Goal: Transaction & Acquisition: Obtain resource

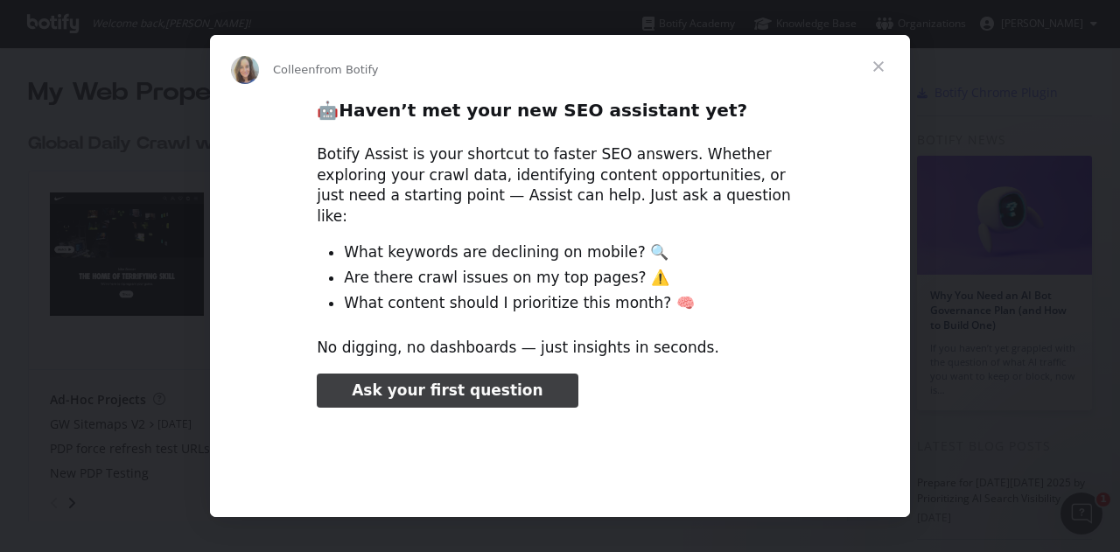
type input "291955"
click at [884, 59] on span "Close" at bounding box center [878, 66] width 63 height 63
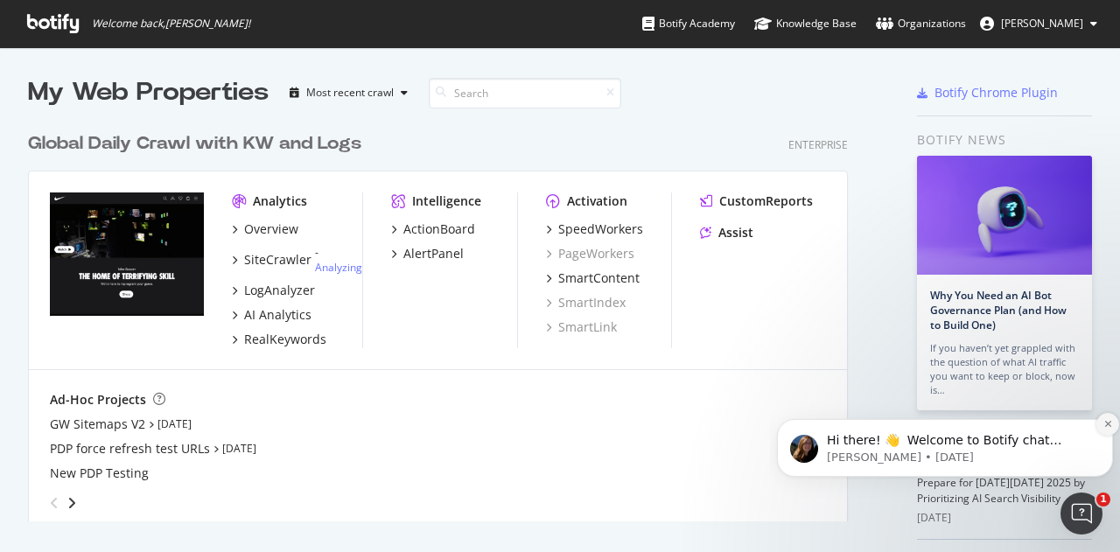
click at [1109, 422] on icon "Dismiss notification" at bounding box center [1108, 424] width 10 height 10
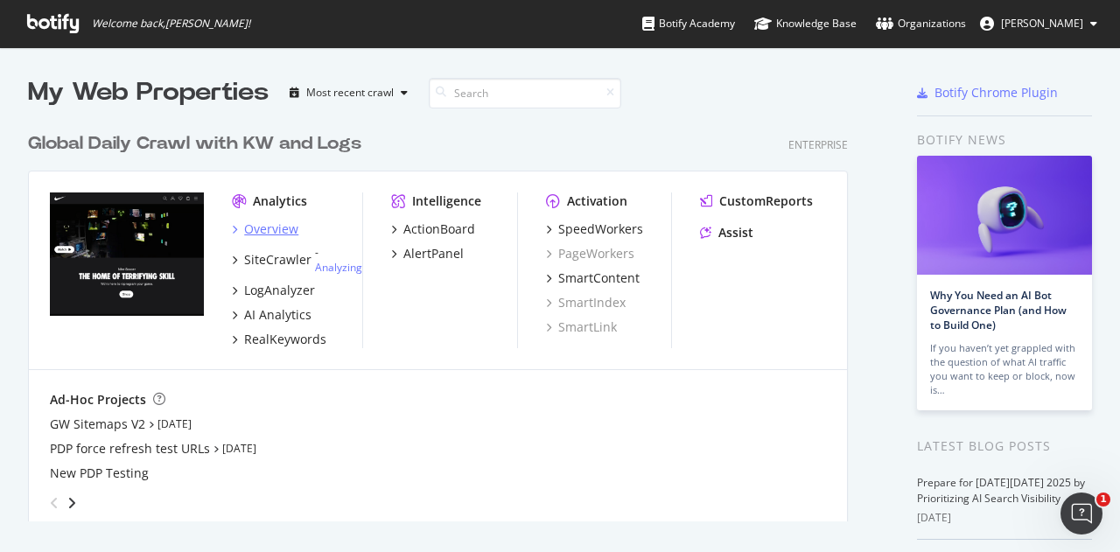
click at [286, 225] on div "Overview" at bounding box center [271, 228] width 54 height 17
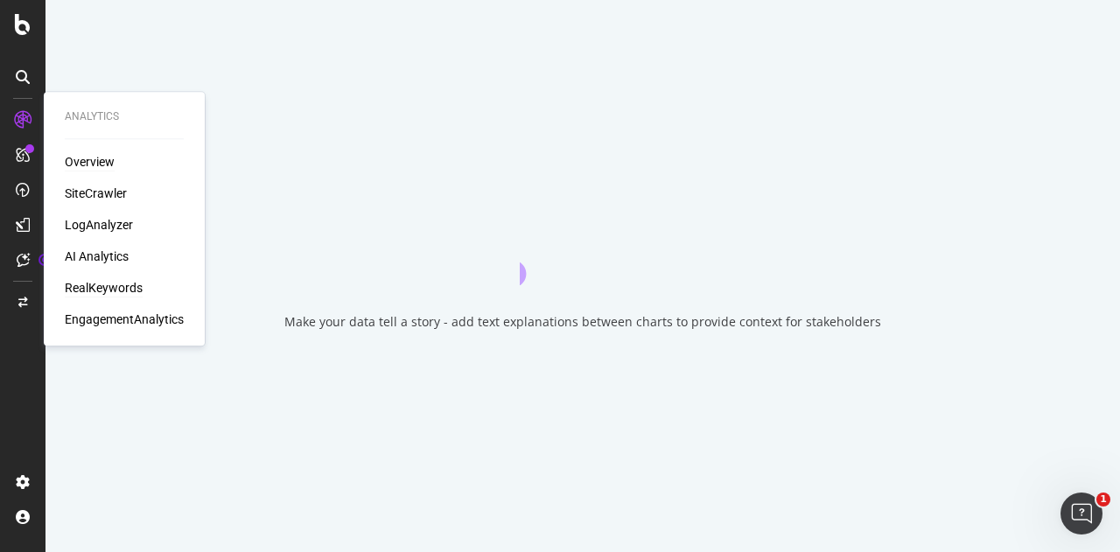
click at [107, 286] on div "RealKeywords" at bounding box center [104, 287] width 78 height 17
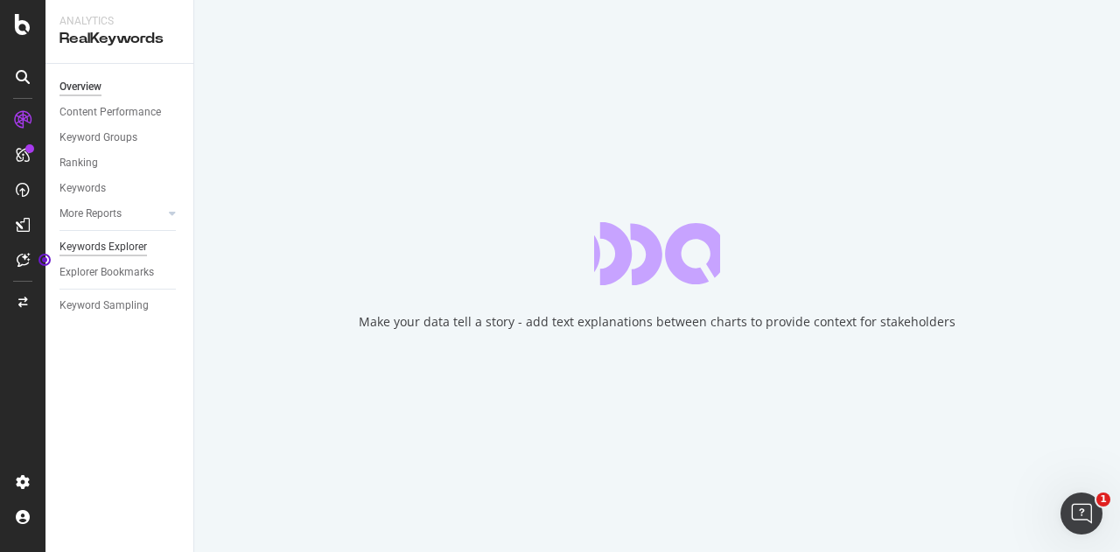
click at [115, 248] on div "Keywords Explorer" at bounding box center [102, 247] width 87 height 18
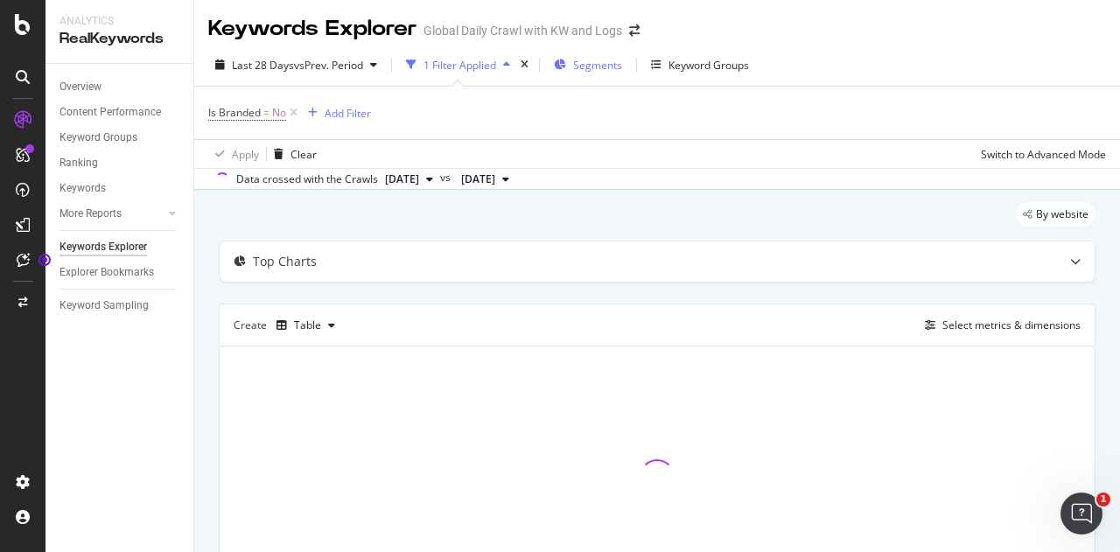
click at [589, 67] on span "Segments" at bounding box center [597, 65] width 49 height 15
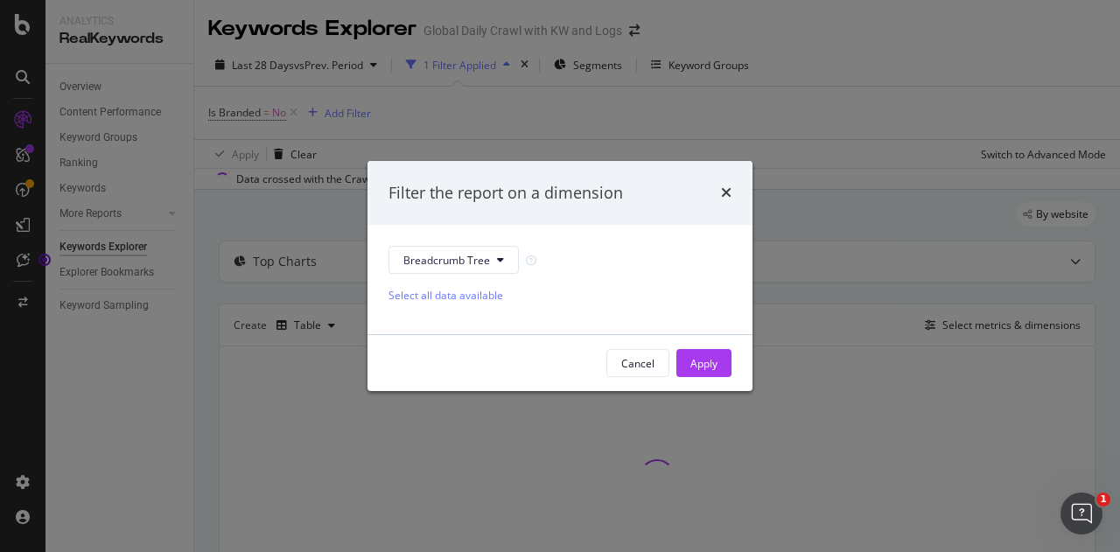
click at [150, 8] on div "Filter the report on a dimension Breadcrumb Tree Select all data available Canc…" at bounding box center [560, 276] width 1120 height 552
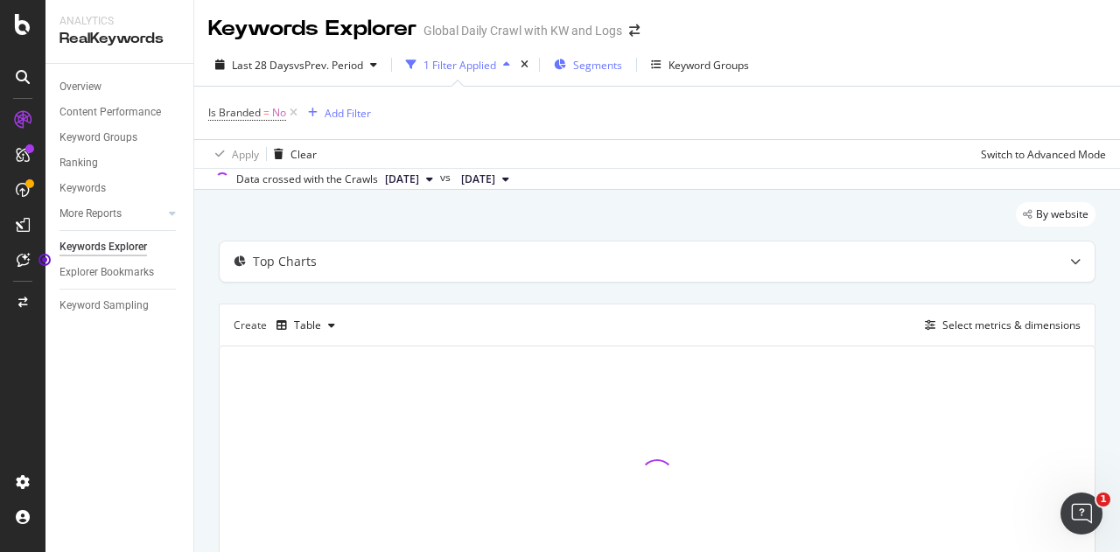
click at [575, 66] on div "Segments" at bounding box center [588, 65] width 68 height 26
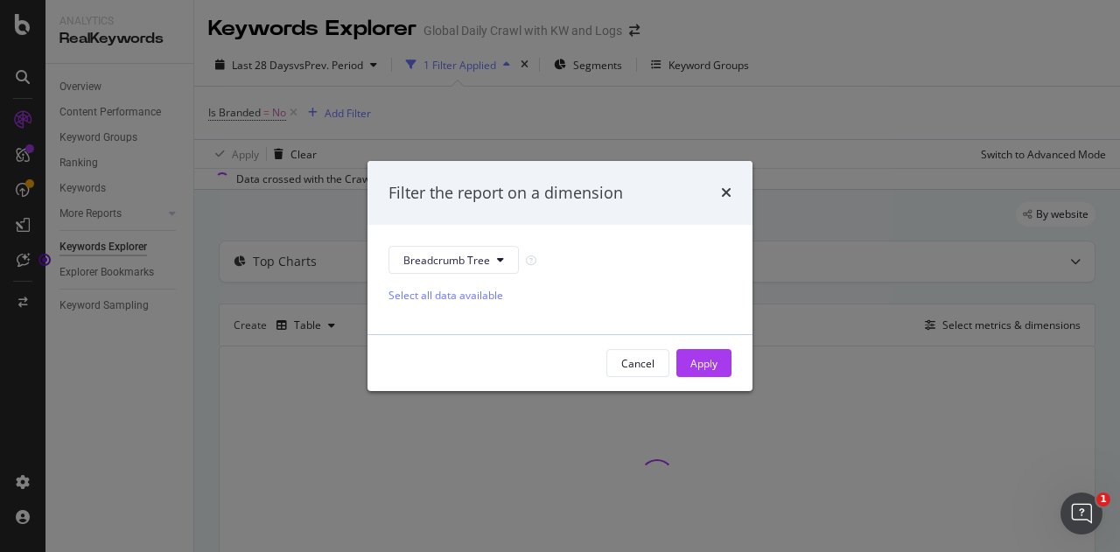
click at [560, 258] on div "Breadcrumb Tree" at bounding box center [559, 260] width 343 height 28
click at [472, 307] on div "Select all data available" at bounding box center [559, 300] width 343 height 25
click at [655, 362] on button "Cancel" at bounding box center [637, 363] width 63 height 28
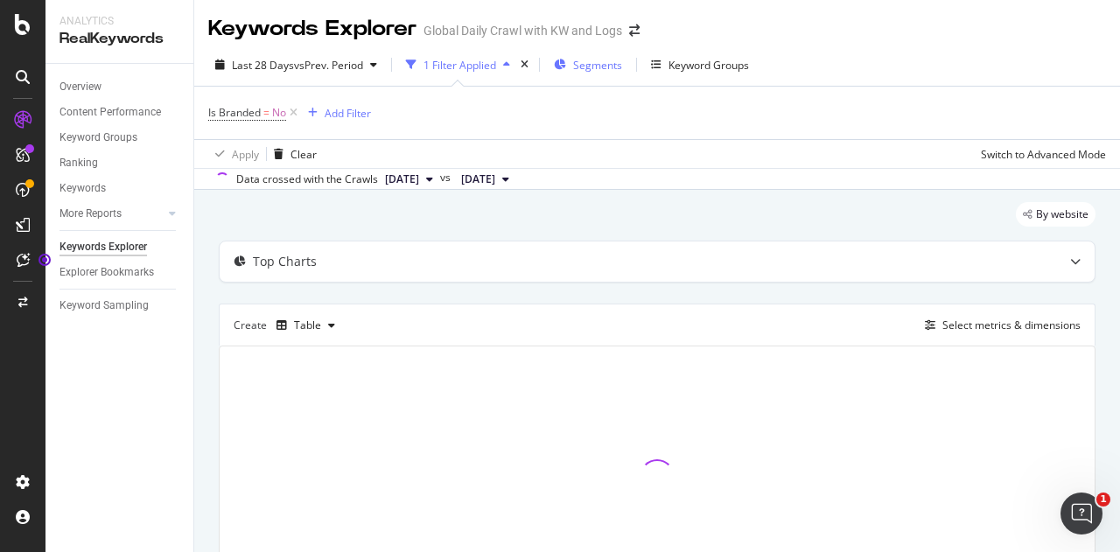
click at [618, 59] on span "Segments" at bounding box center [597, 65] width 49 height 15
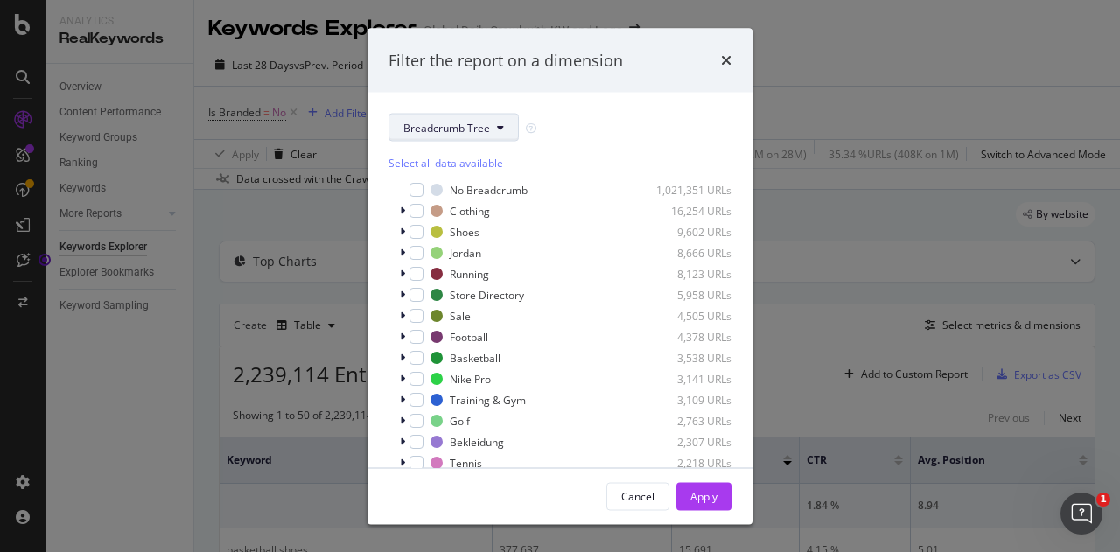
click at [459, 130] on span "Breadcrumb Tree" at bounding box center [446, 127] width 87 height 15
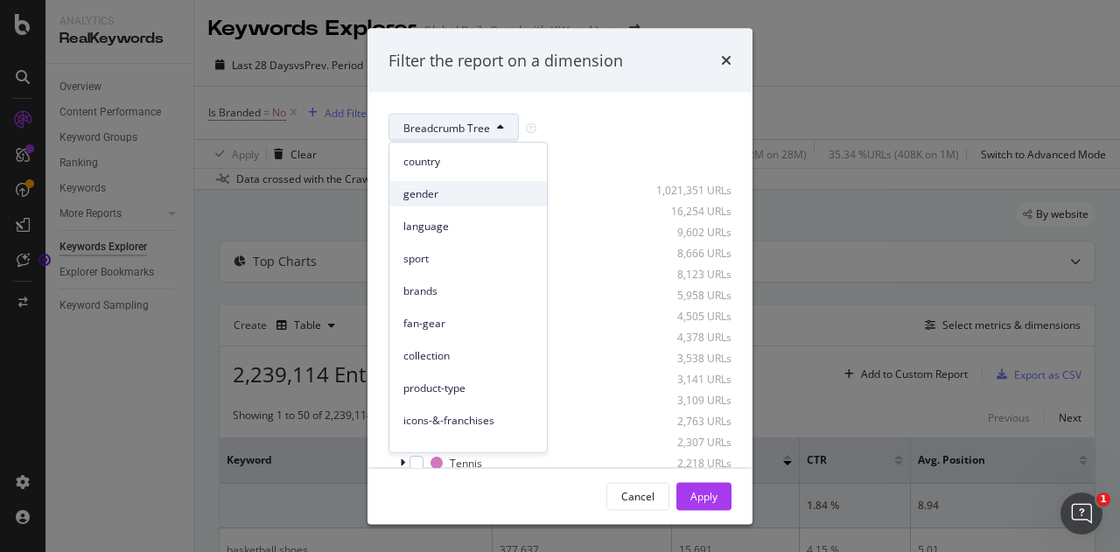
scroll to position [40, 0]
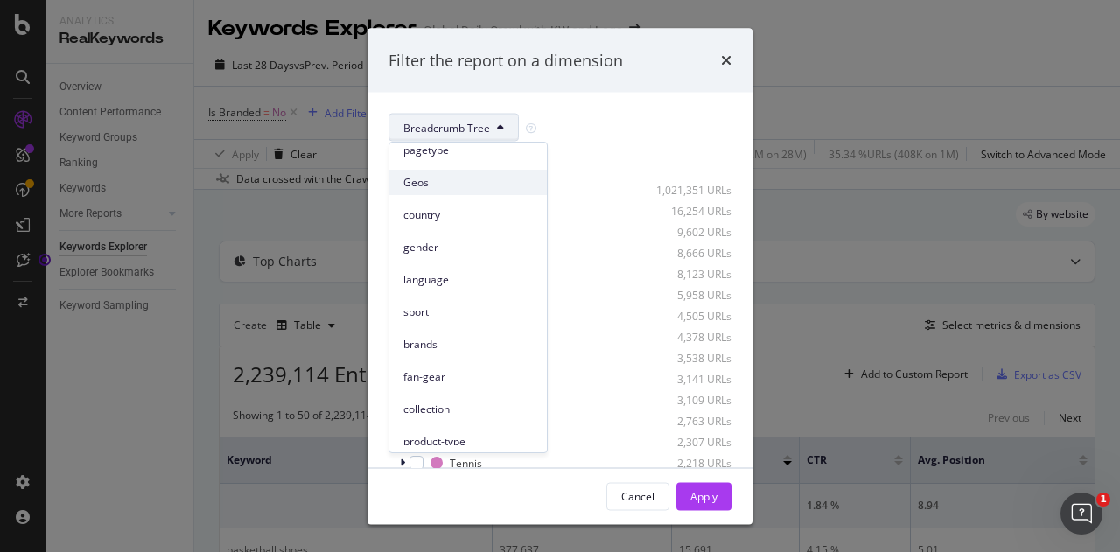
click at [414, 176] on span "Geos" at bounding box center [467, 183] width 129 height 16
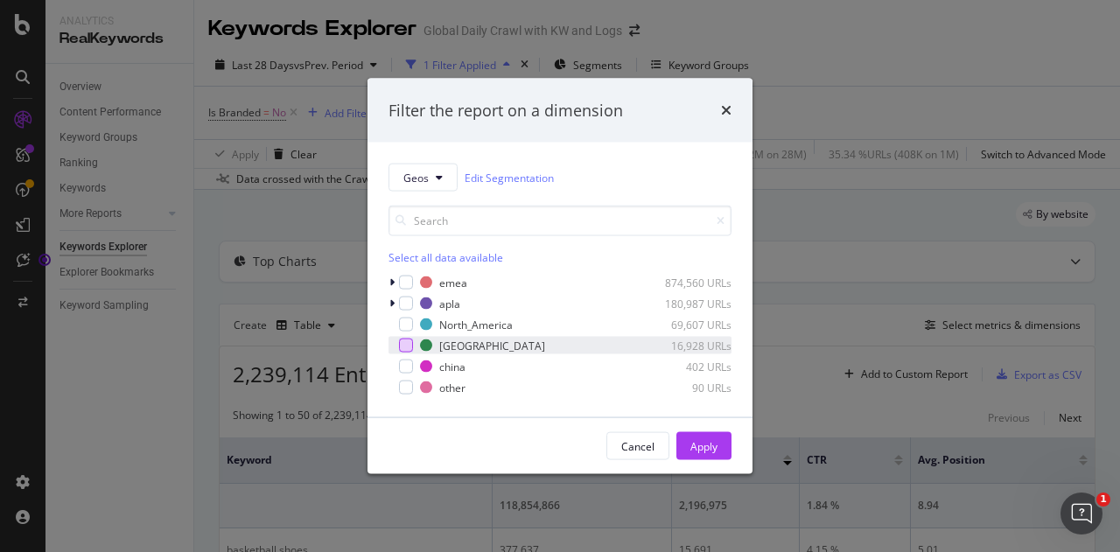
click at [411, 346] on div "modal" at bounding box center [406, 346] width 14 height 14
click at [696, 444] on div "Apply" at bounding box center [703, 445] width 27 height 15
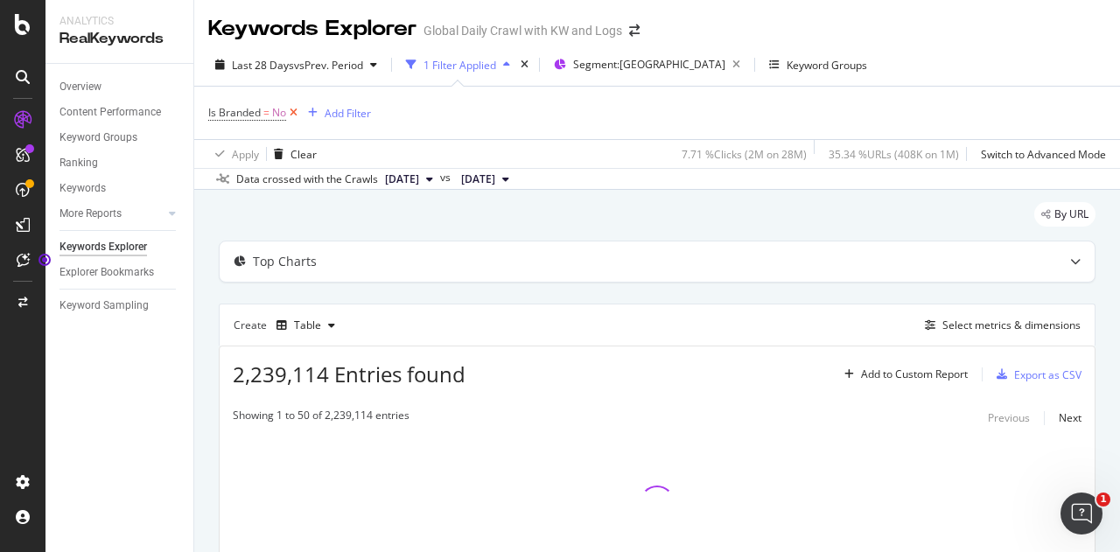
click at [298, 114] on icon at bounding box center [293, 112] width 15 height 17
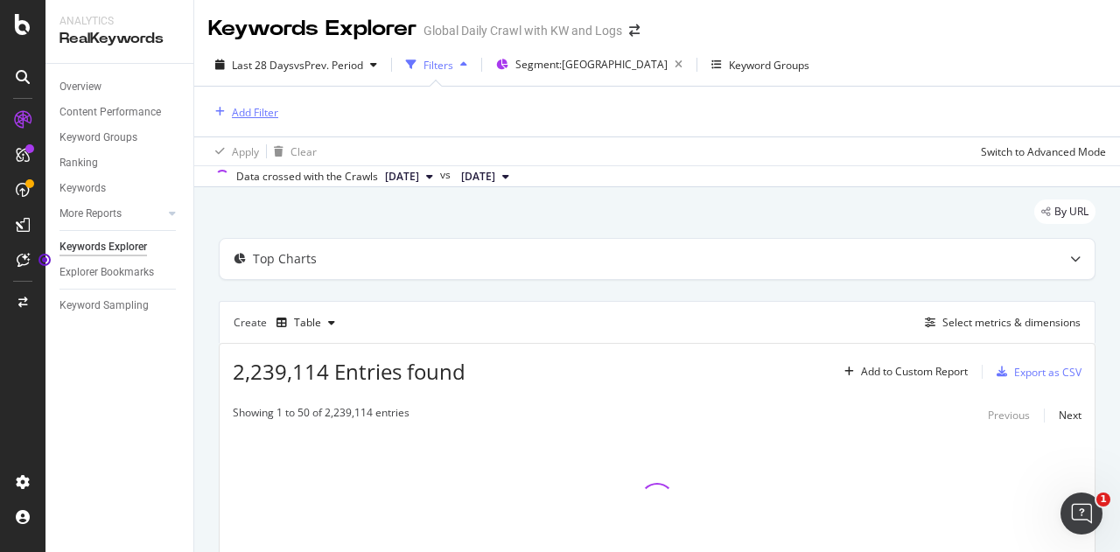
click at [241, 108] on div "Add Filter" at bounding box center [255, 112] width 46 height 15
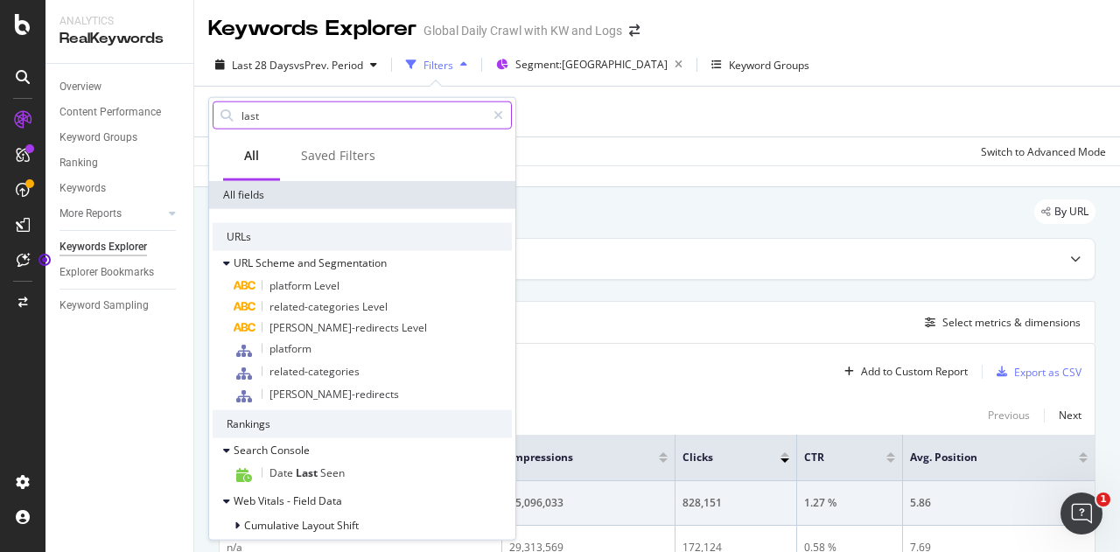
type input "las"
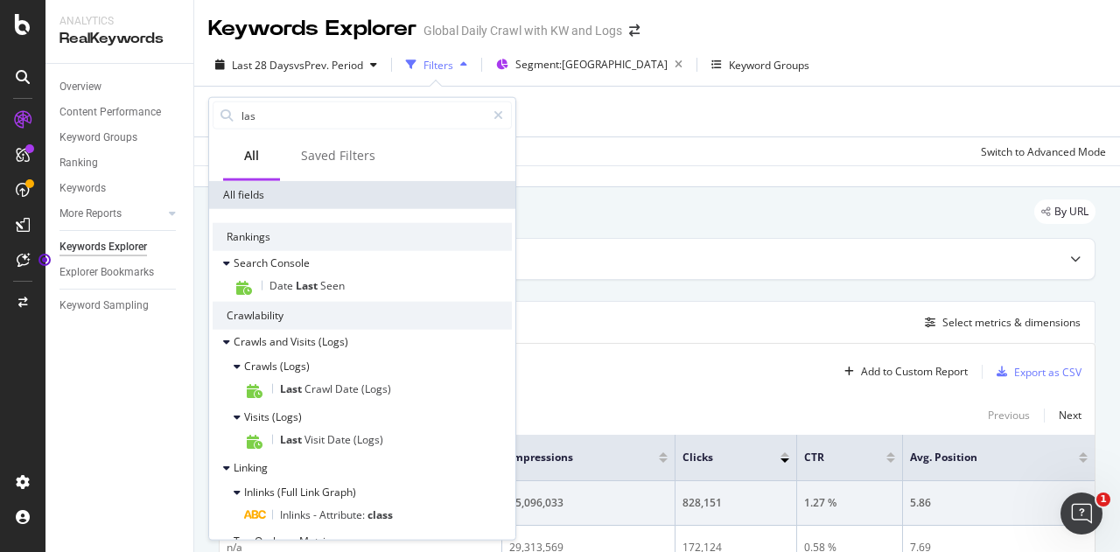
click at [415, 65] on icon "button" at bounding box center [411, 64] width 10 height 10
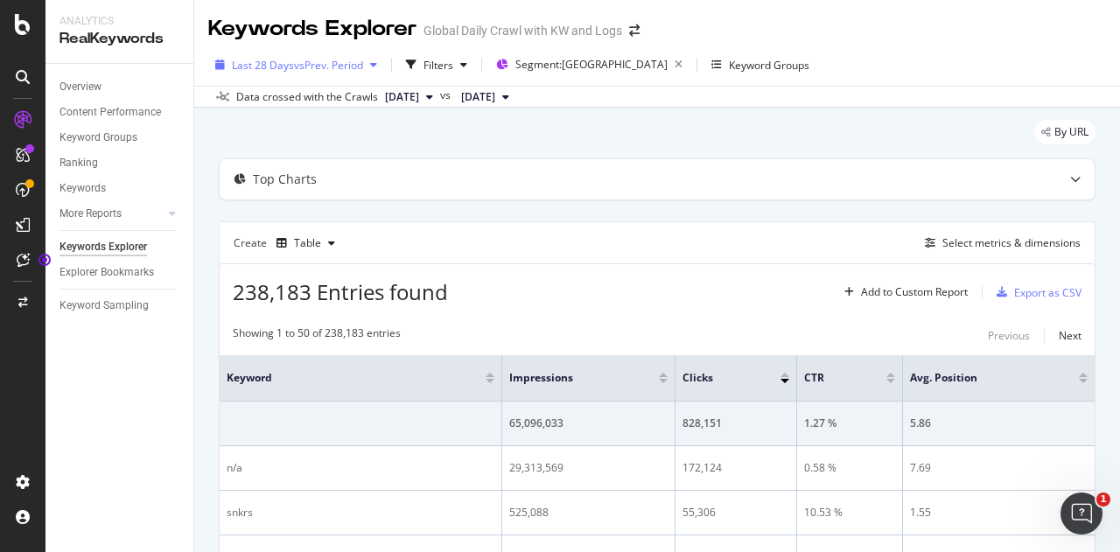
click at [295, 63] on span "vs Prev. Period" at bounding box center [328, 65] width 69 height 15
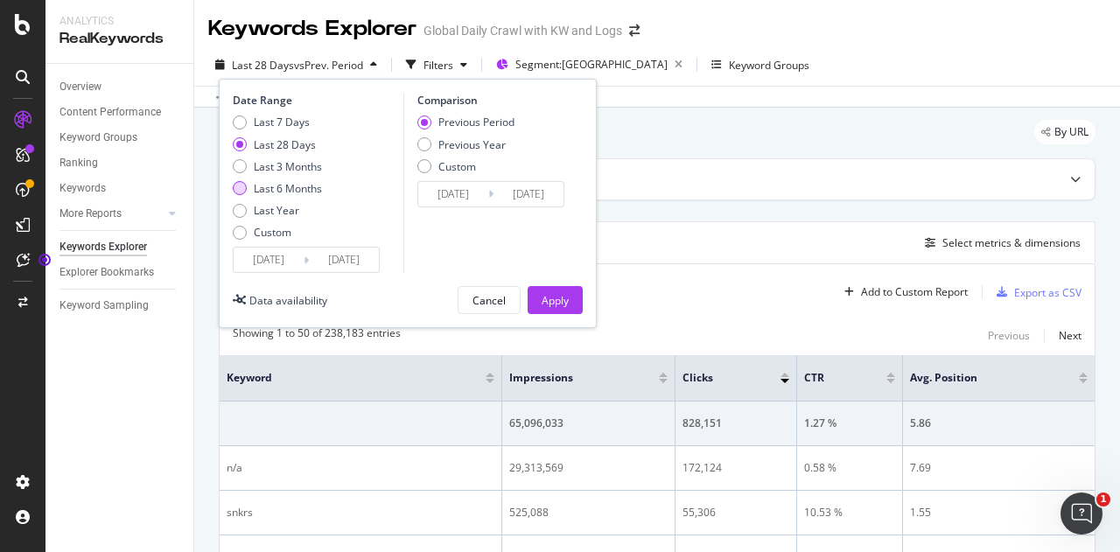
click at [279, 192] on div "Last 6 Months" at bounding box center [288, 188] width 68 height 15
type input "[DATE]"
click at [544, 293] on div "Apply" at bounding box center [555, 300] width 27 height 15
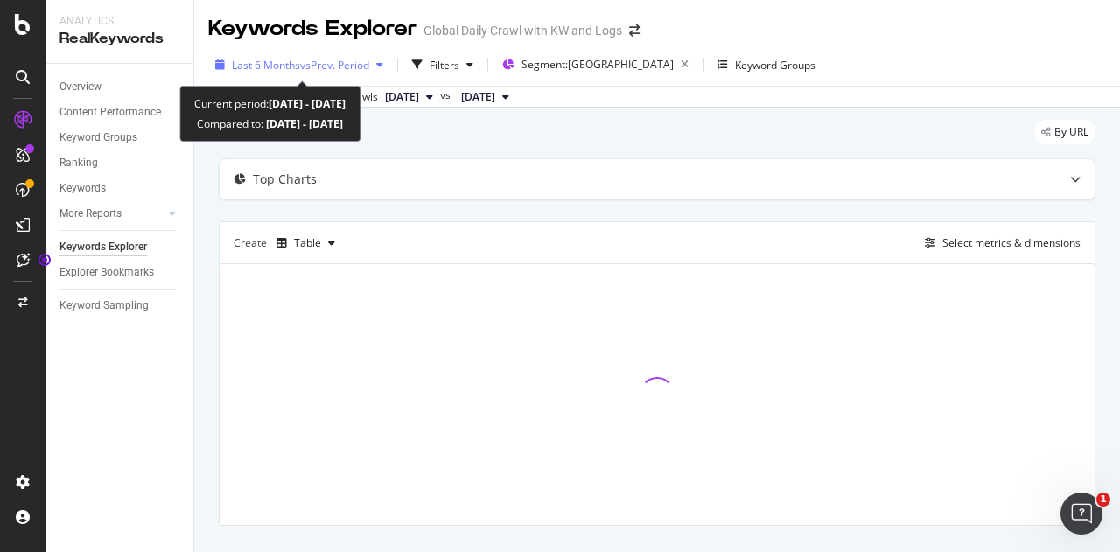
click at [329, 66] on span "vs Prev. Period" at bounding box center [334, 65] width 69 height 15
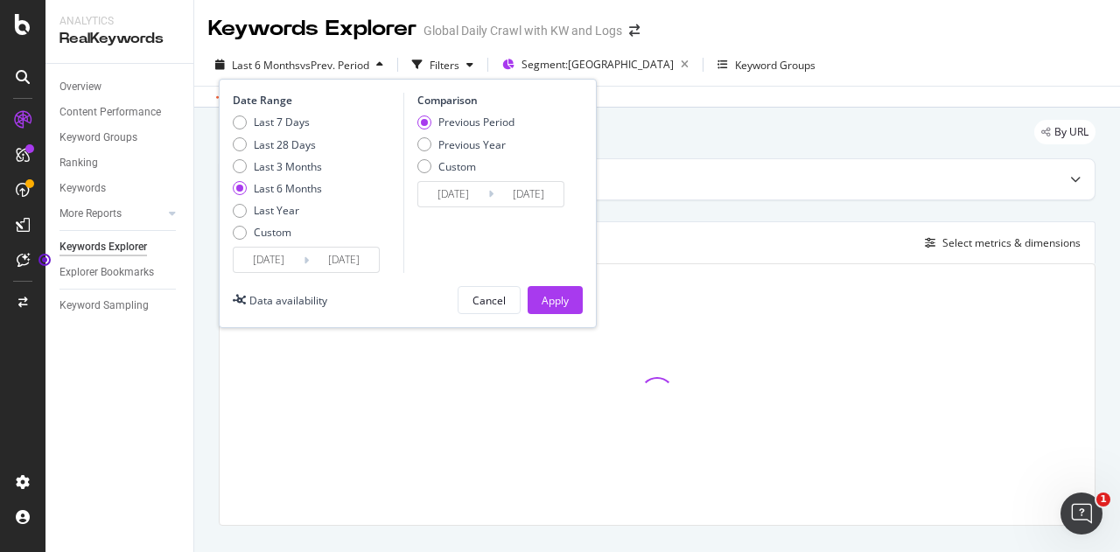
click at [713, 134] on div "By URL" at bounding box center [657, 139] width 877 height 38
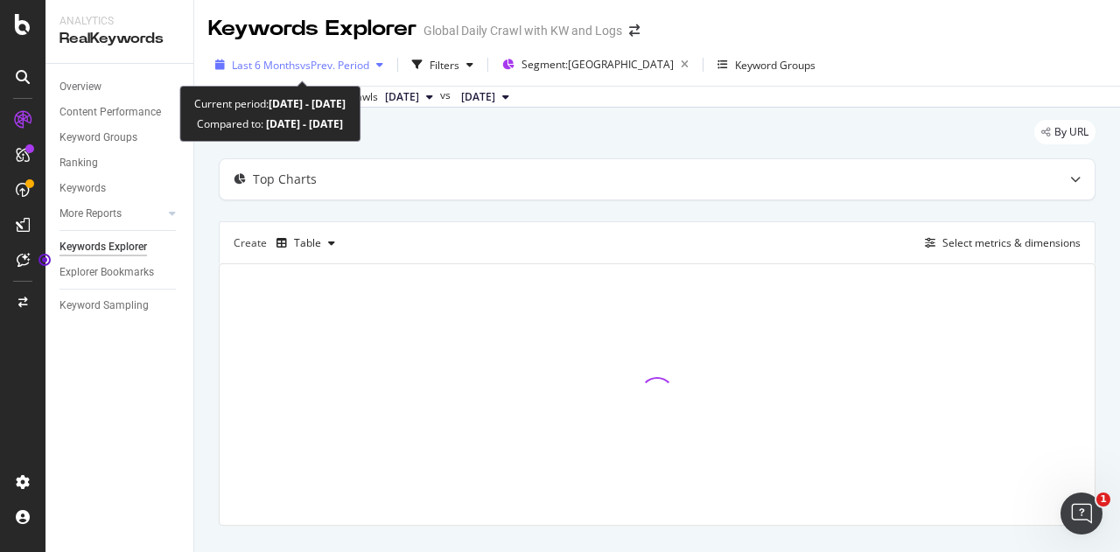
click at [311, 70] on span "vs Prev. Period" at bounding box center [334, 65] width 69 height 15
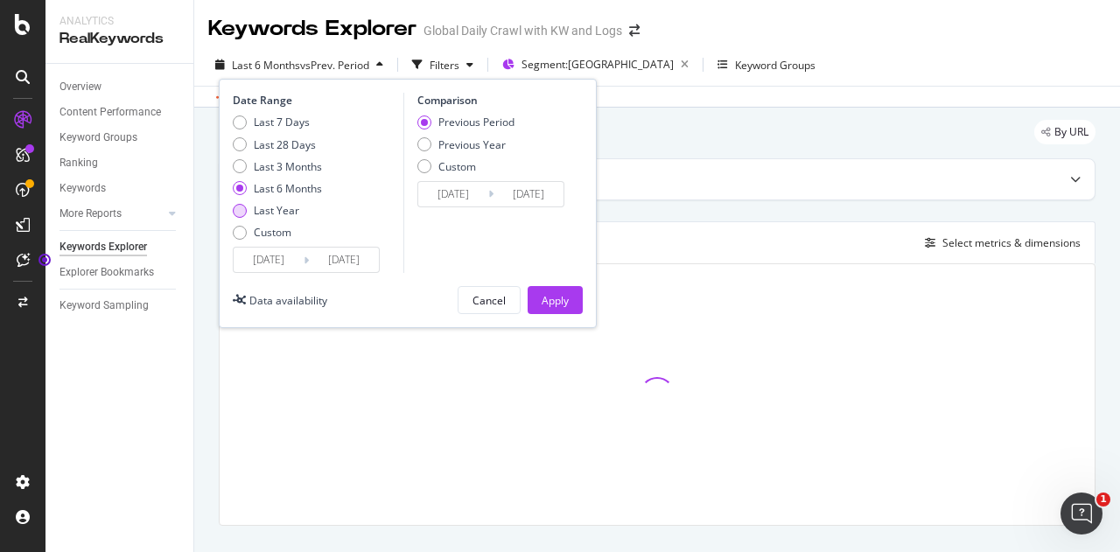
click at [267, 207] on div "Last Year" at bounding box center [276, 210] width 45 height 15
type input "[DATE]"
click at [548, 295] on div "Apply" at bounding box center [555, 300] width 27 height 15
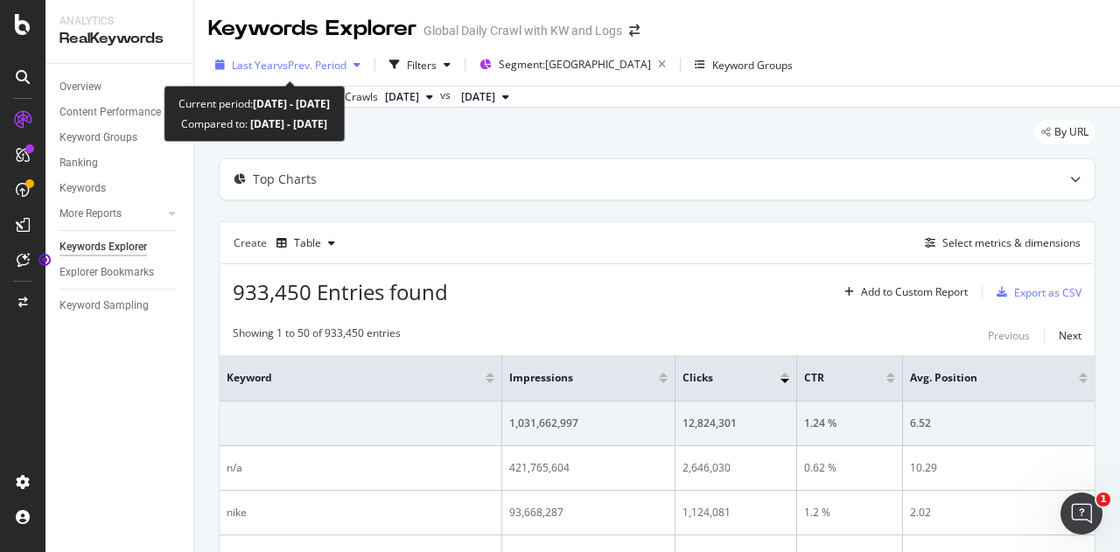
click at [341, 67] on span "vs Prev. Period" at bounding box center [311, 65] width 69 height 15
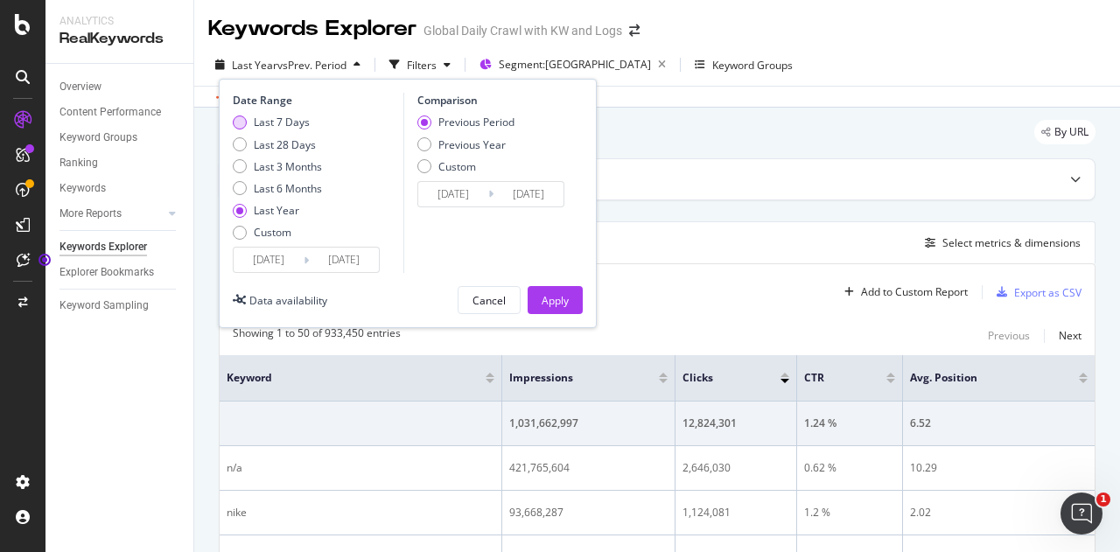
click at [241, 116] on div "Last 7 Days" at bounding box center [240, 122] width 14 height 14
type input "[DATE]"
click at [546, 297] on div "Apply" at bounding box center [555, 300] width 27 height 15
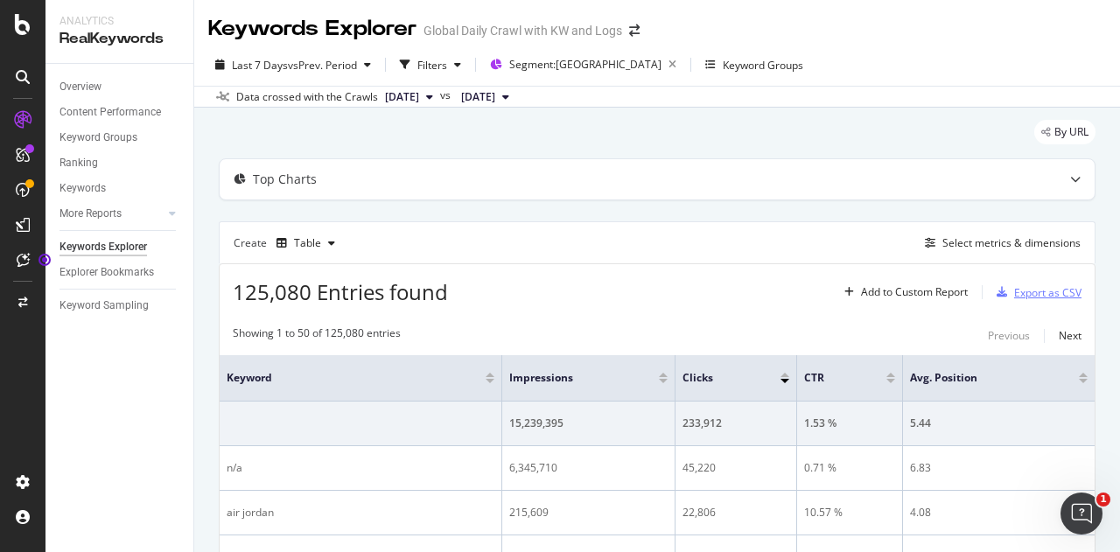
click at [1024, 286] on div "Export as CSV" at bounding box center [1047, 292] width 67 height 15
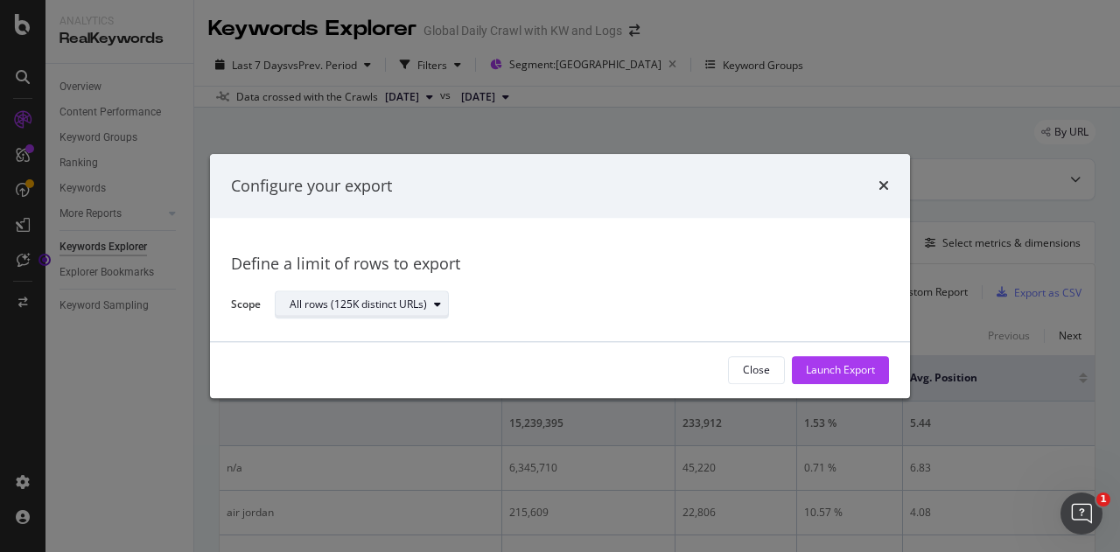
click at [406, 300] on div "All rows (125K distinct URLs)" at bounding box center [358, 305] width 137 height 10
click at [837, 370] on div "Launch Export" at bounding box center [840, 370] width 69 height 15
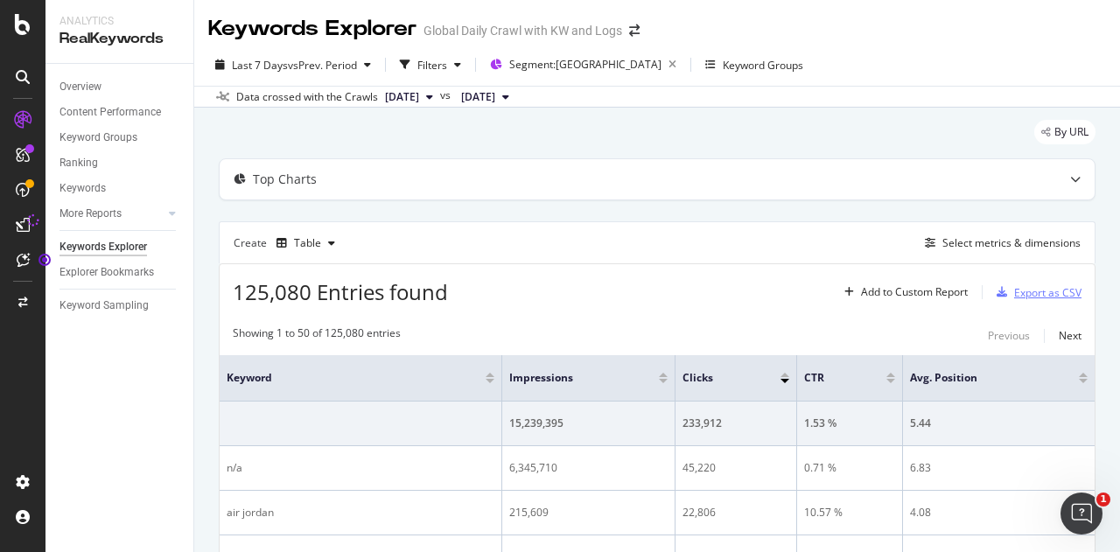
click at [1014, 285] on div "Export as CSV" at bounding box center [1047, 292] width 67 height 15
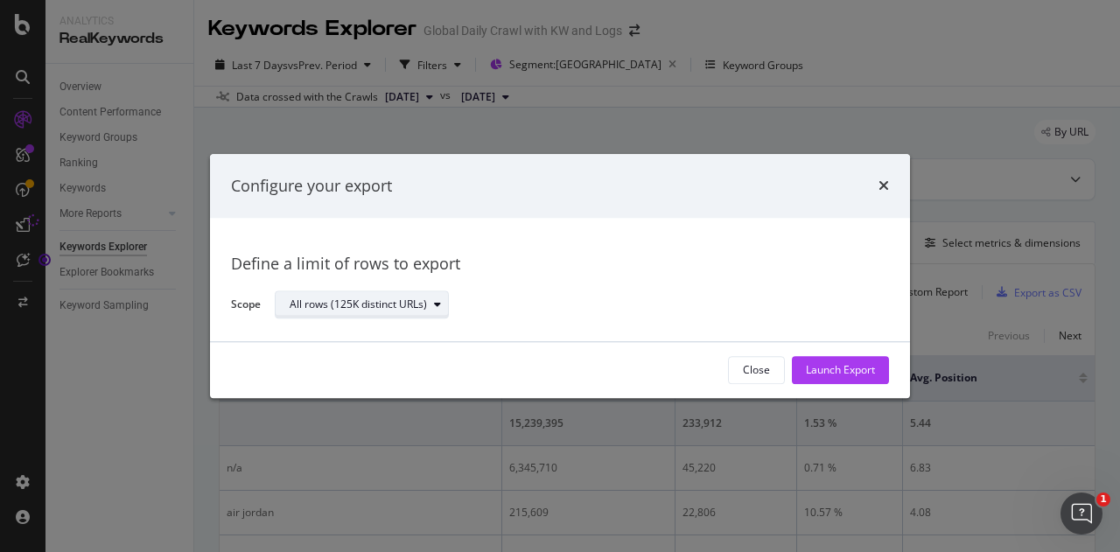
click at [423, 315] on div "All rows (125K distinct URLs)" at bounding box center [369, 305] width 158 height 24
click at [495, 302] on div "All rows (125K distinct URLs)" at bounding box center [575, 305] width 600 height 31
click at [850, 374] on div "Launch Export" at bounding box center [840, 370] width 69 height 15
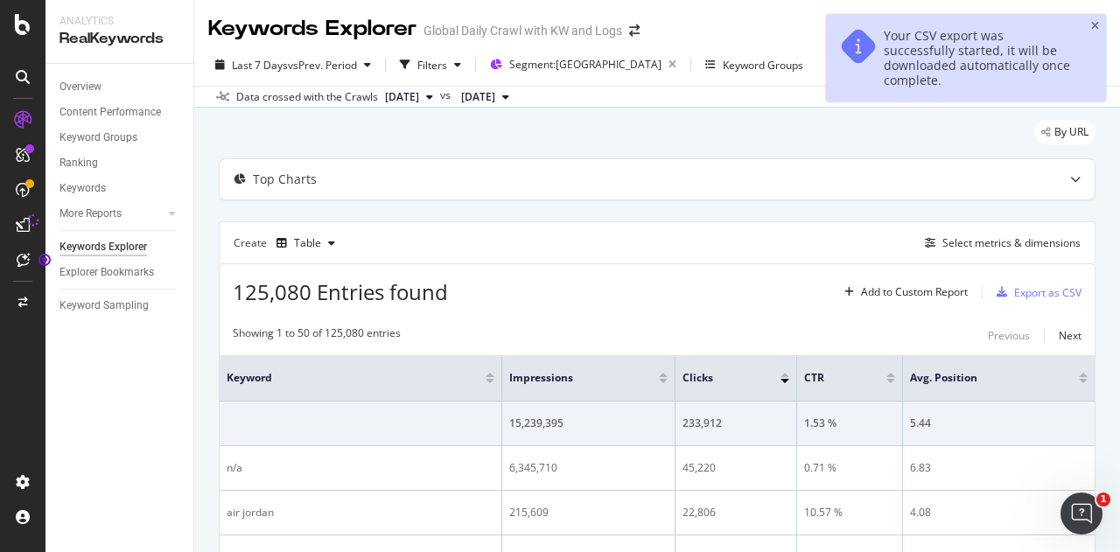
click at [989, 57] on div "Your CSV export was successfully started, it will be downloaded automatically o…" at bounding box center [979, 57] width 191 height 59
click at [894, 152] on div "By URL" at bounding box center [657, 139] width 877 height 38
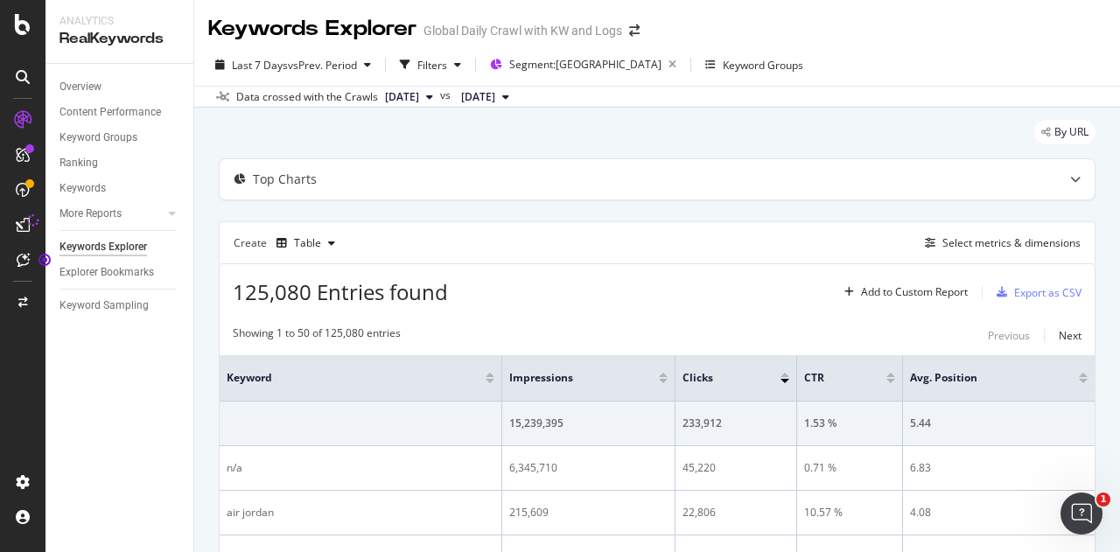
drag, startPoint x: 1050, startPoint y: 5, endPoint x: 775, endPoint y: 104, distance: 292.0
click at [775, 104] on div "Data crossed with the Crawls [DATE] vs [DATE]" at bounding box center [657, 96] width 926 height 21
